Goal: Use online tool/utility: Utilize a website feature to perform a specific function

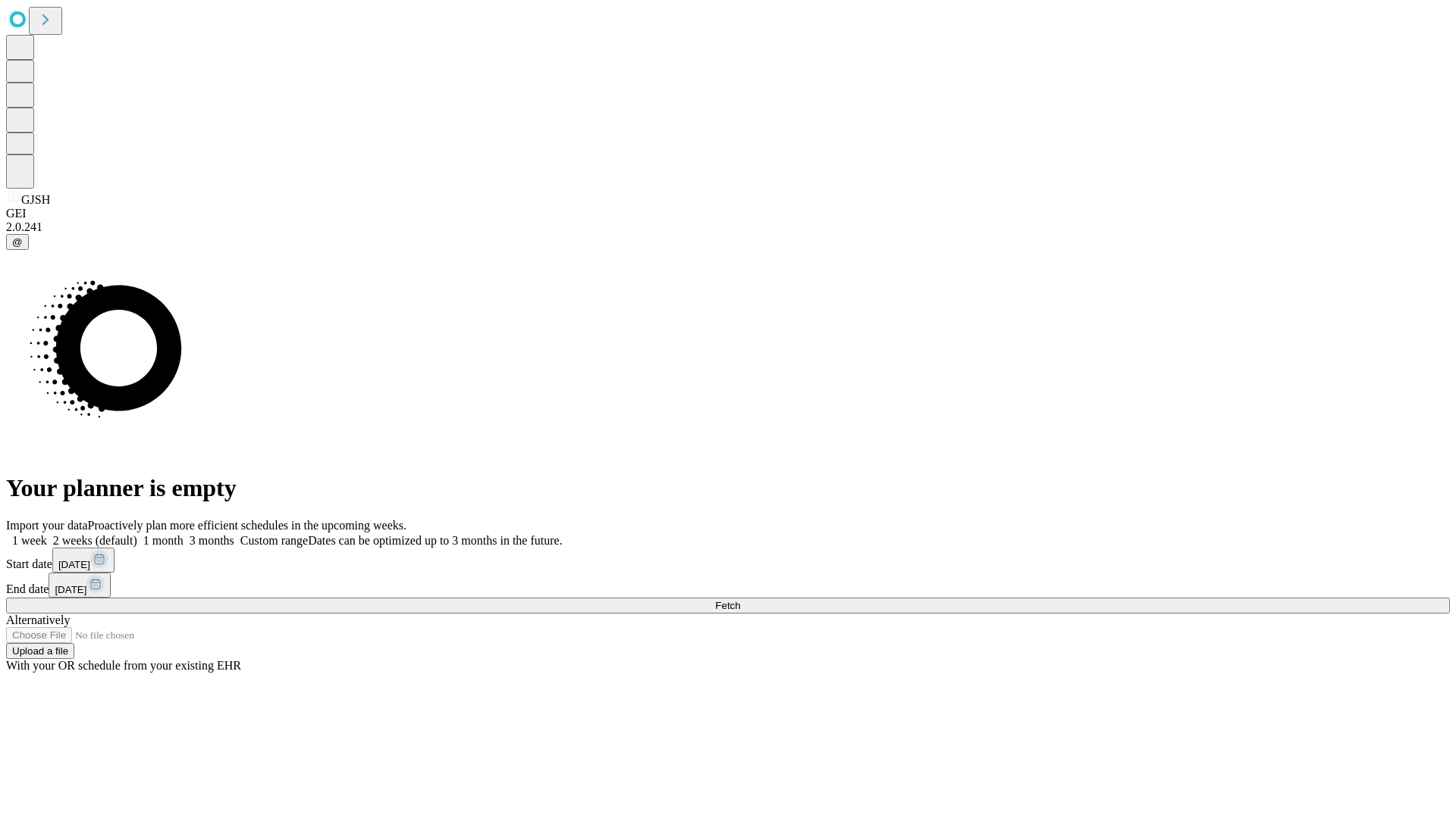
click at [740, 600] on span "Fetch" at bounding box center [728, 605] width 25 height 11
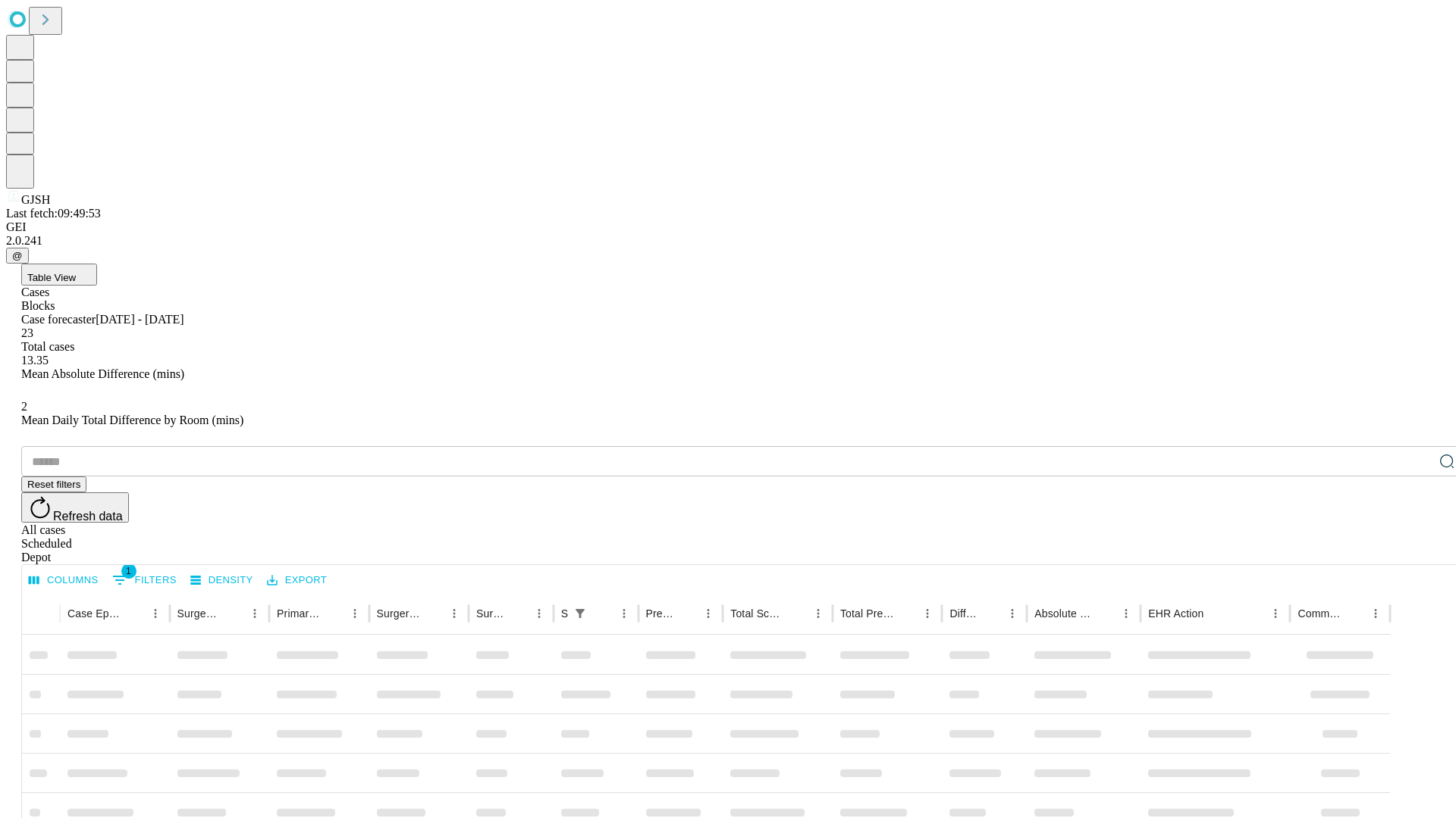
click at [76, 272] on span "Table View" at bounding box center [52, 278] width 49 height 11
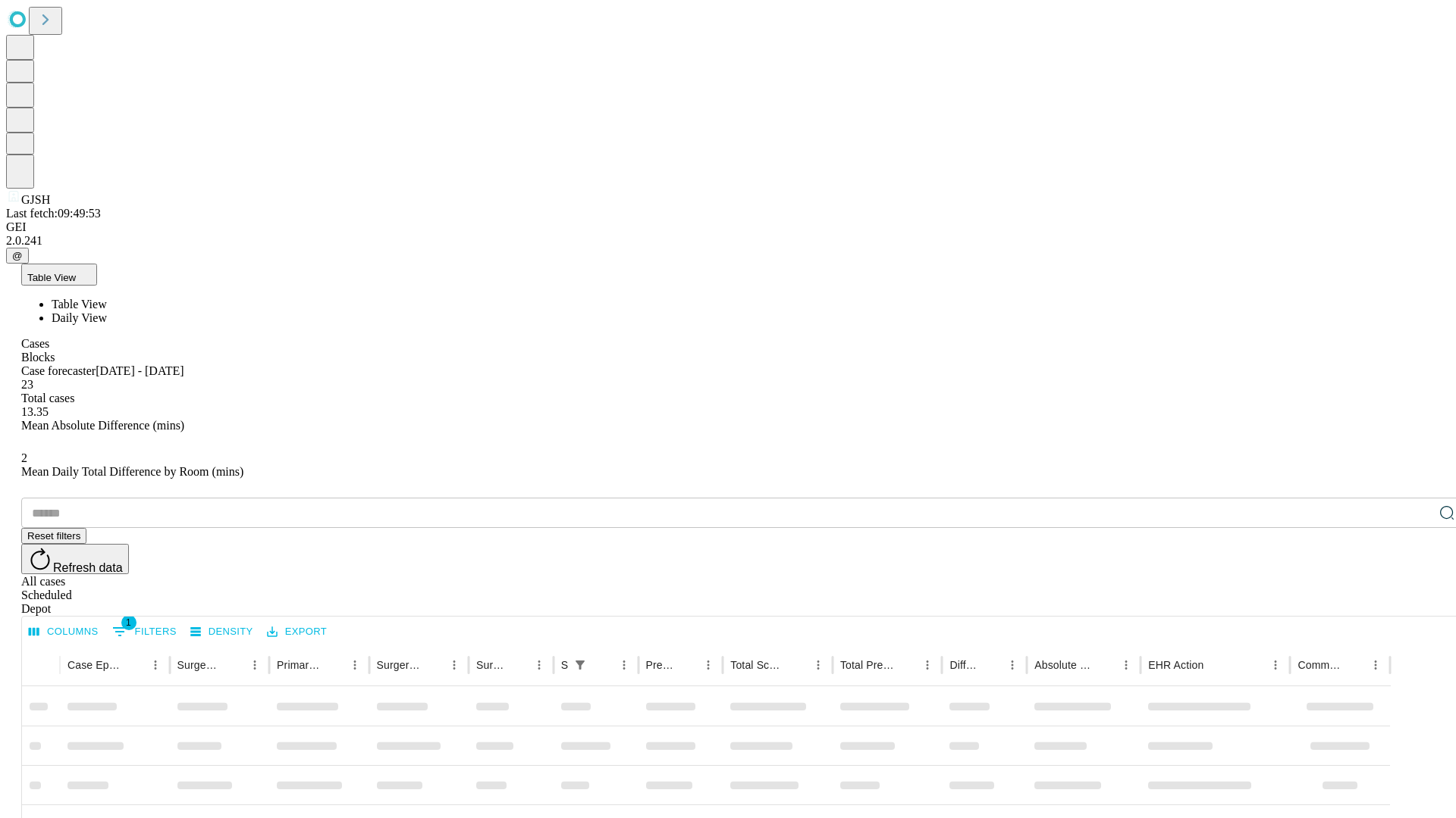
click at [107, 312] on span "Daily View" at bounding box center [79, 318] width 55 height 13
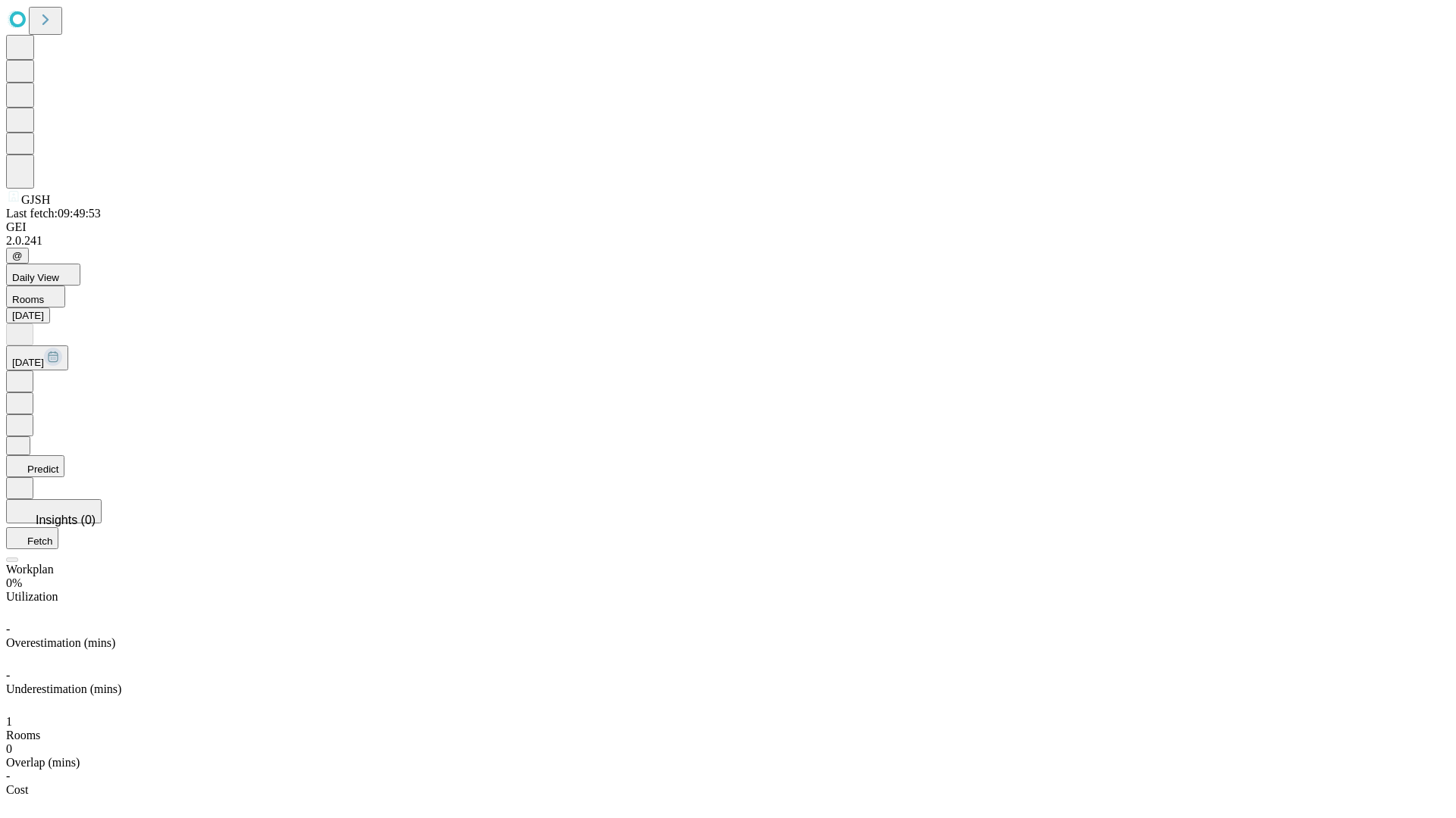
click at [65, 456] on button "Predict" at bounding box center [35, 466] width 59 height 22
